Goal: Transaction & Acquisition: Purchase product/service

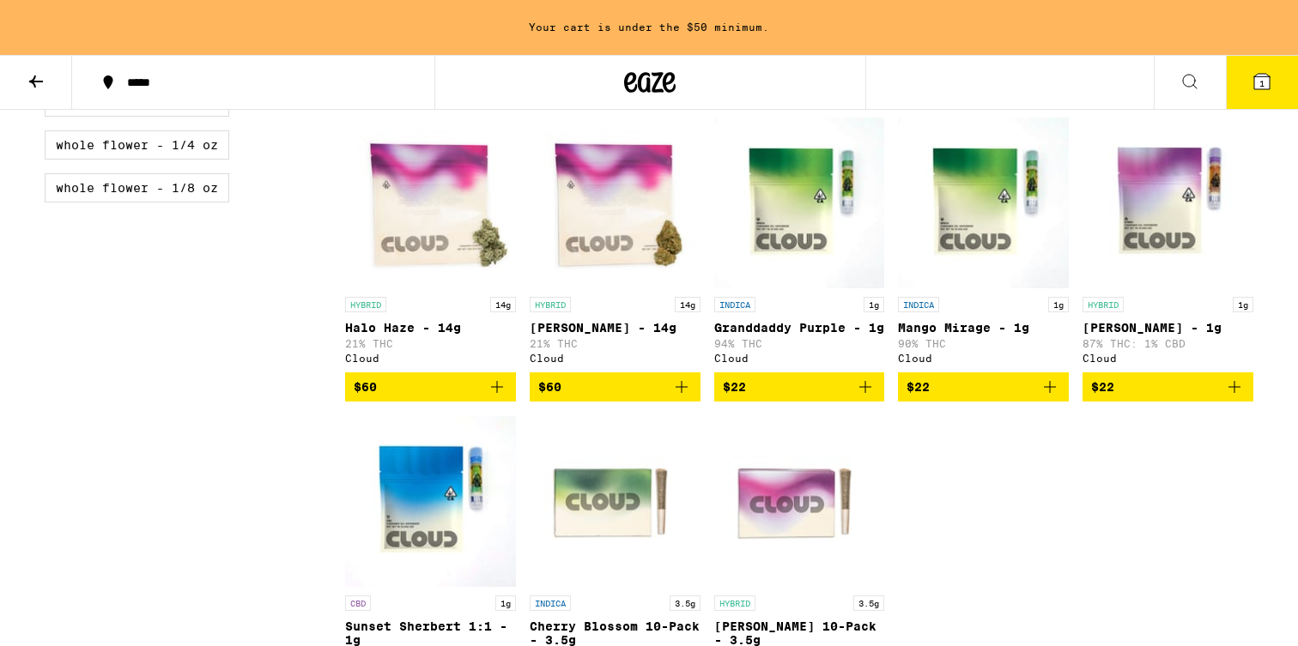
scroll to position [1107, 0]
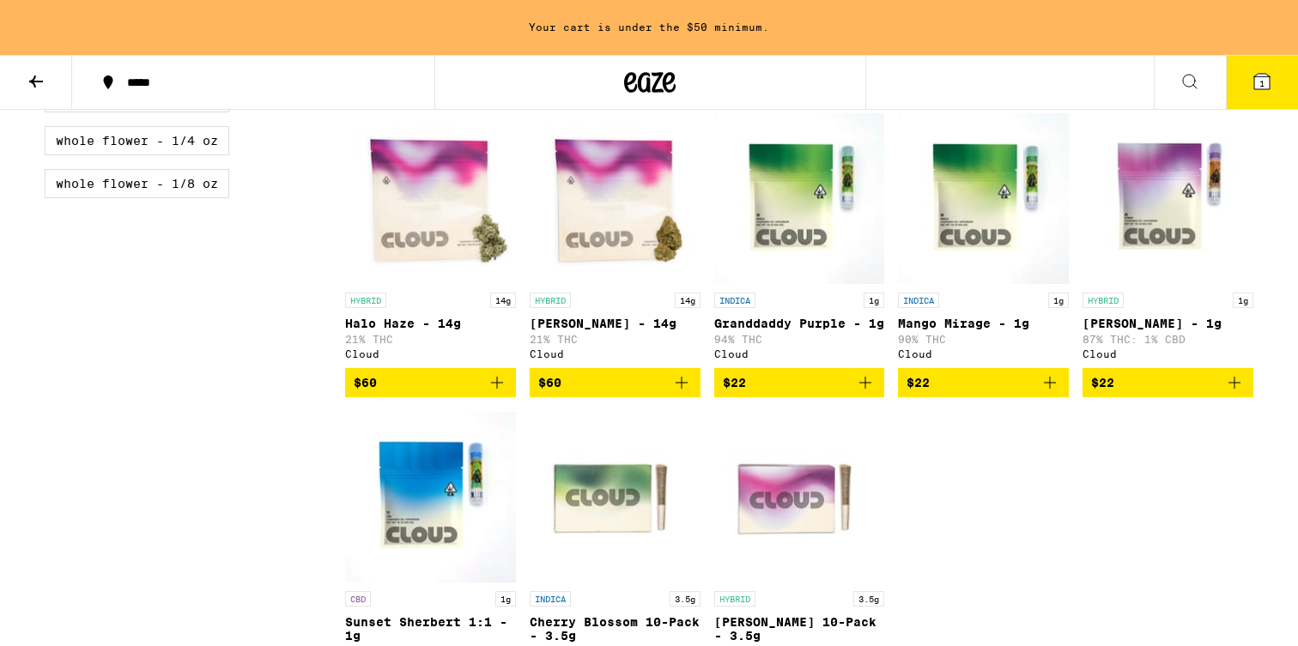
click at [771, 268] on img "Open page for Granddaddy Purple - 1g from Cloud" at bounding box center [799, 198] width 171 height 172
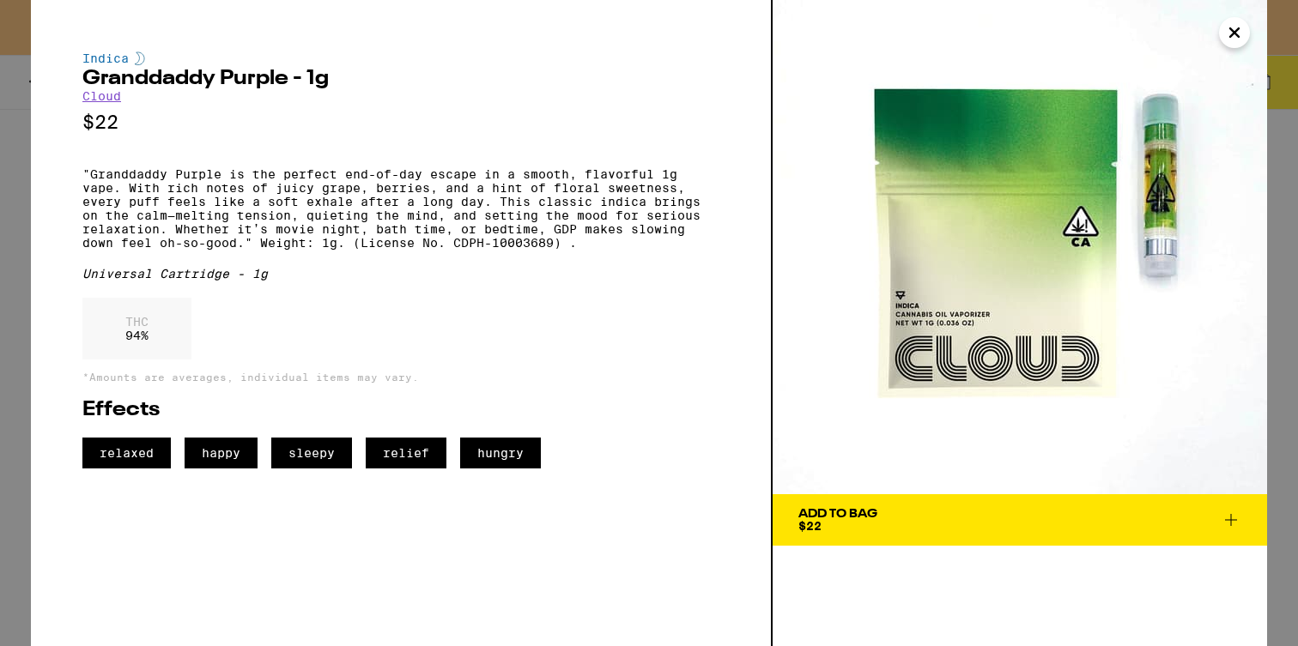
click at [771, 266] on div "Indica Granddaddy Purple - 1g Cloud $22 "Granddaddy Purple is the perfect end-o…" at bounding box center [401, 323] width 741 height 646
click at [24, 328] on div "Indica Granddaddy Purple - 1g Cloud $22 "Granddaddy Purple is the perfect end-o…" at bounding box center [649, 323] width 1298 height 646
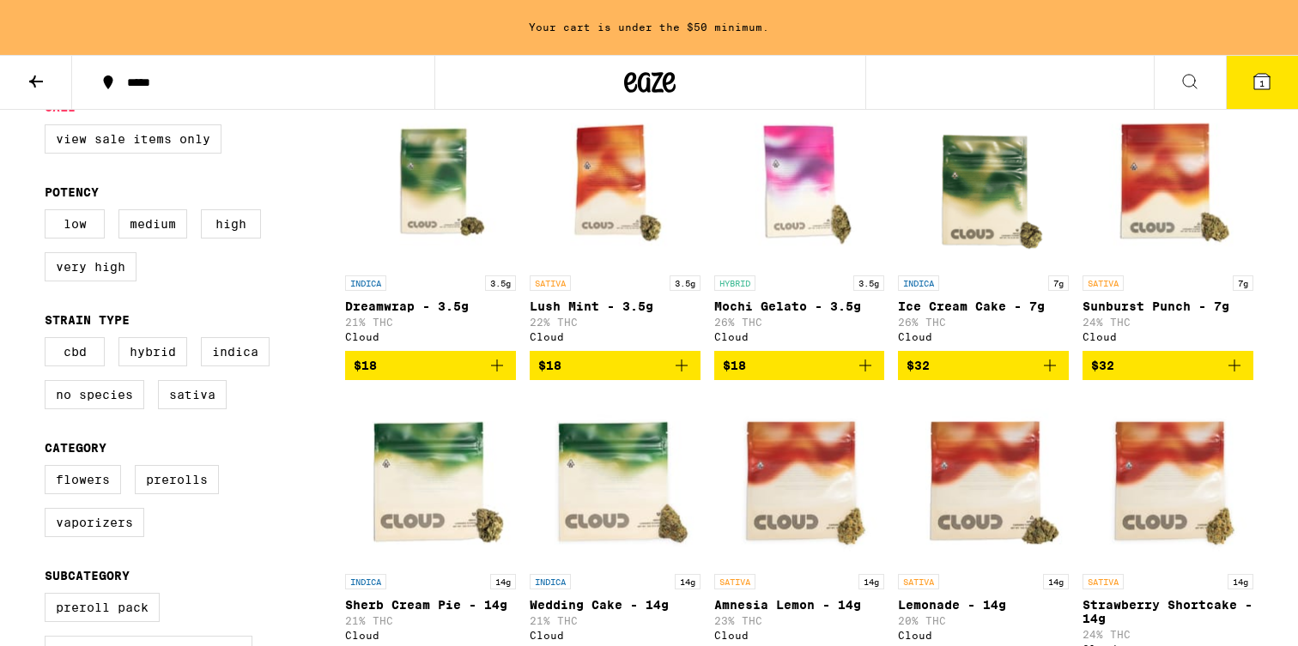
scroll to position [505, 0]
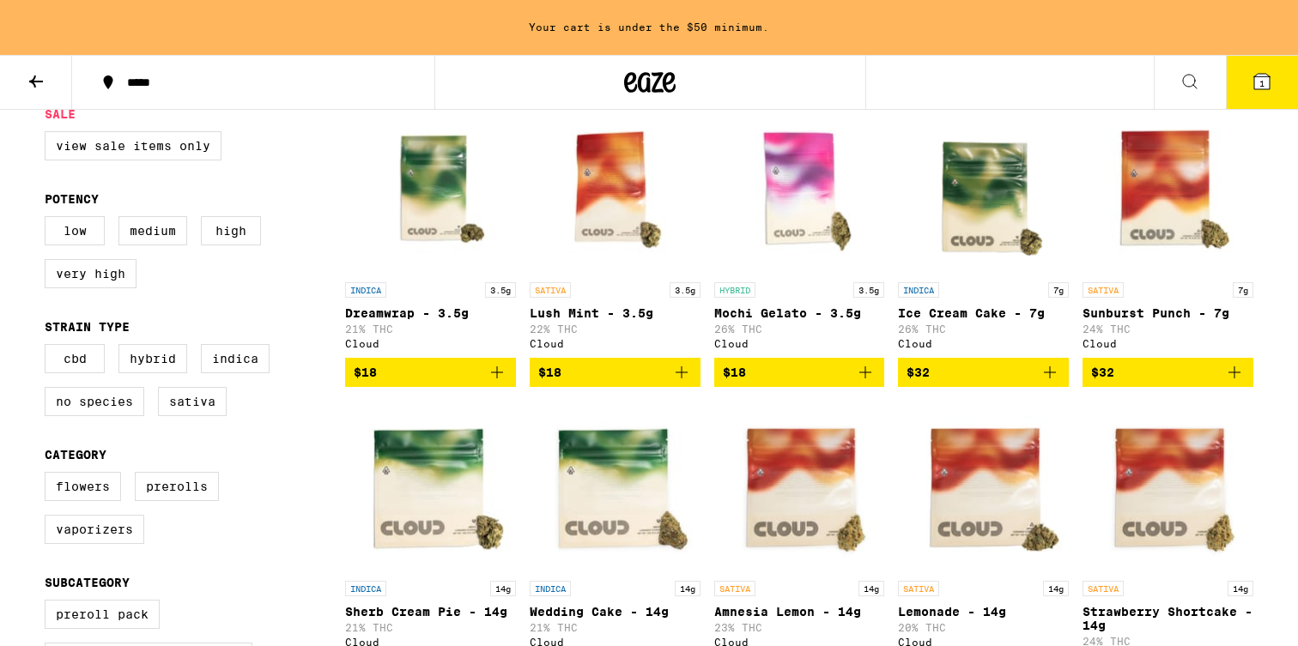
click at [476, 630] on p "21% THC" at bounding box center [430, 627] width 171 height 11
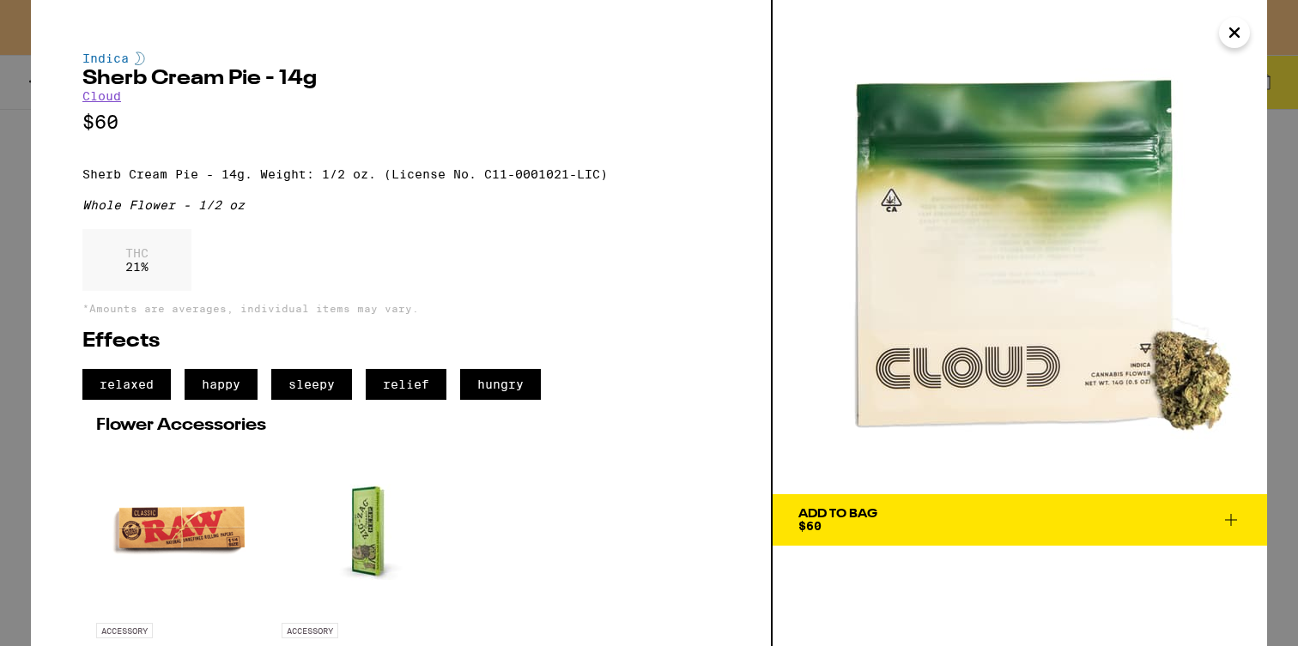
click at [19, 339] on div "Indica Sherb Cream Pie - 14g Cloud $60 Sherb Cream Pie - 14g. Weight: 1/2 oz. (…" at bounding box center [649, 323] width 1298 height 646
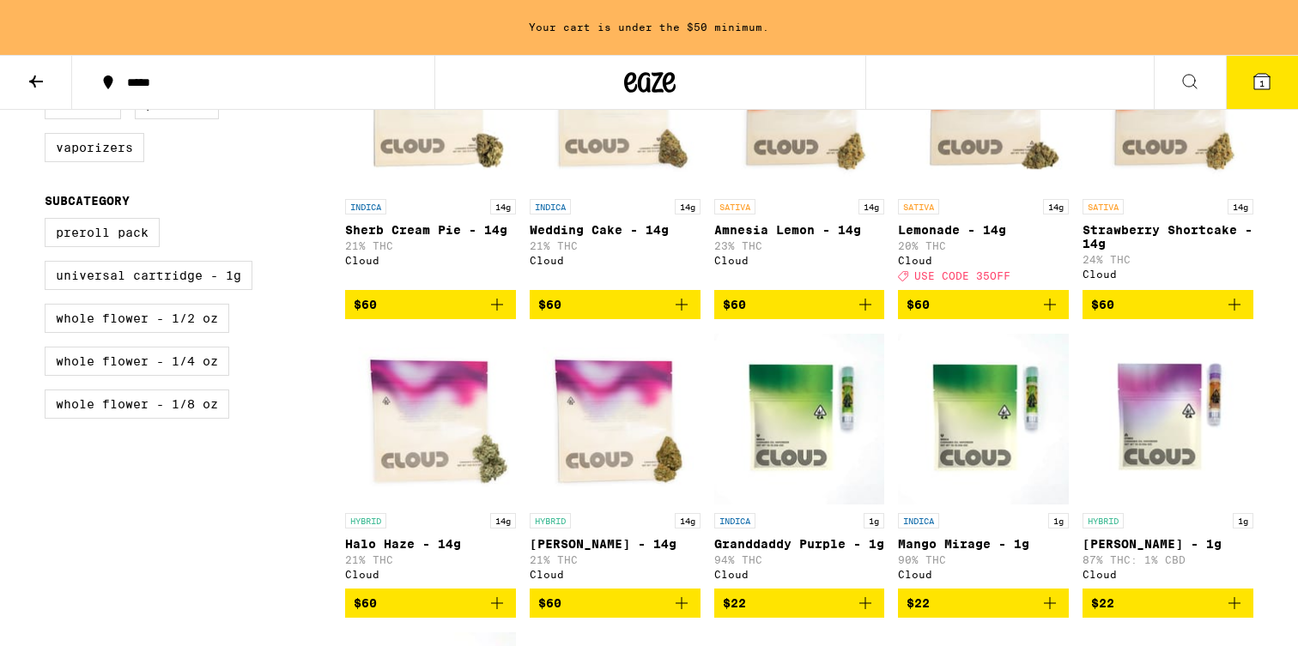
scroll to position [888, 0]
